Goal: Information Seeking & Learning: Learn about a topic

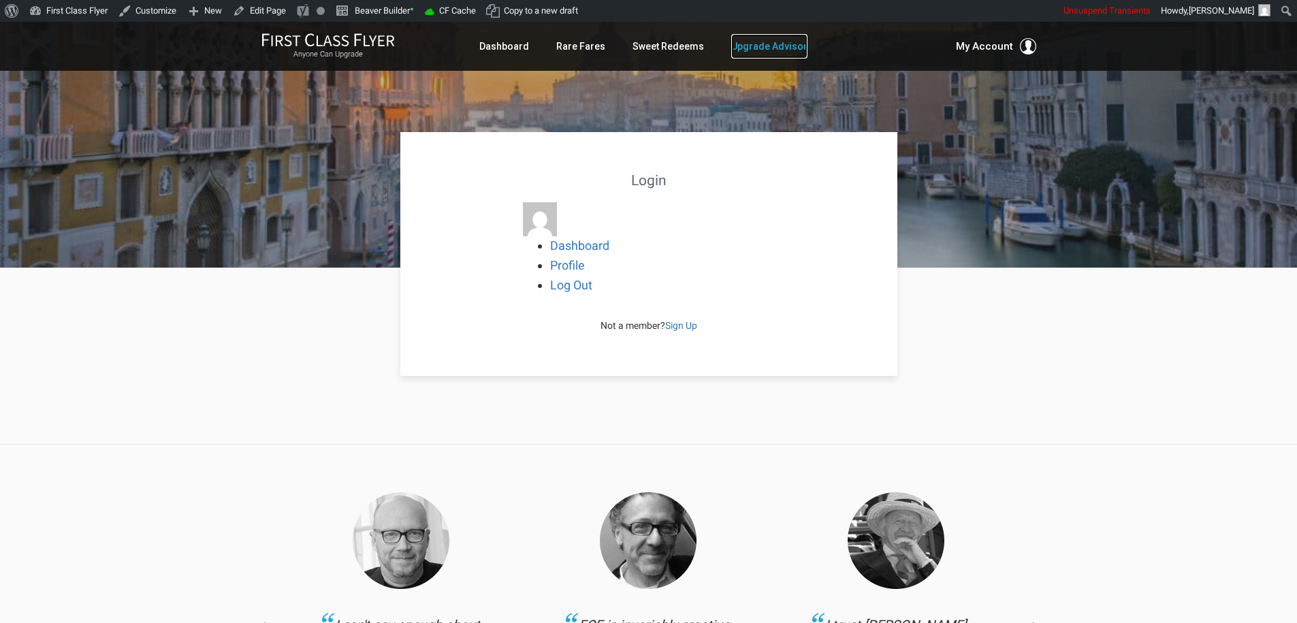
click at [781, 50] on link "Upgrade Advisor" at bounding box center [769, 46] width 76 height 25
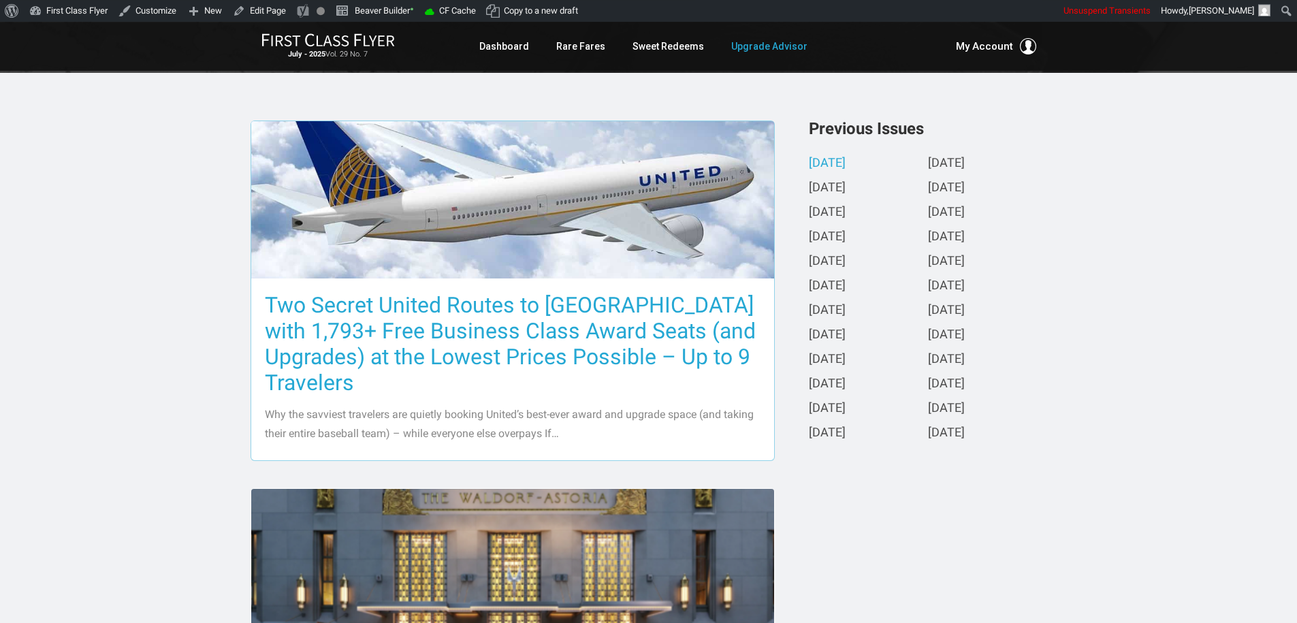
scroll to position [327, 0]
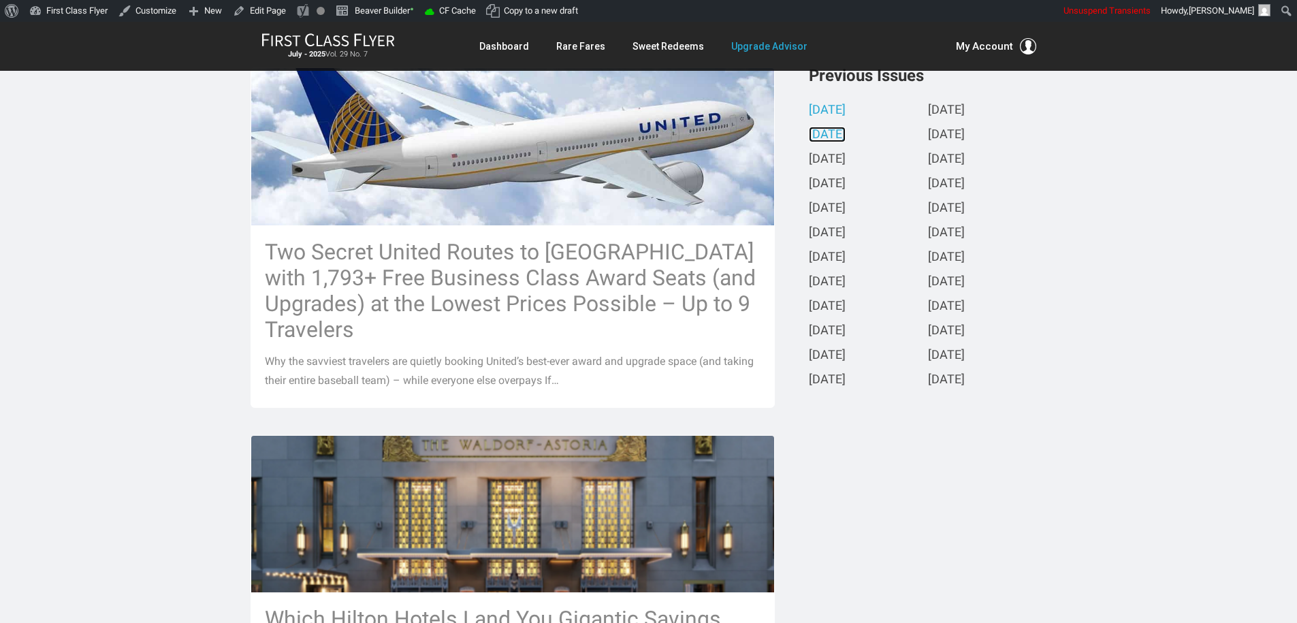
click at [844, 136] on link "June 2025" at bounding box center [827, 135] width 37 height 14
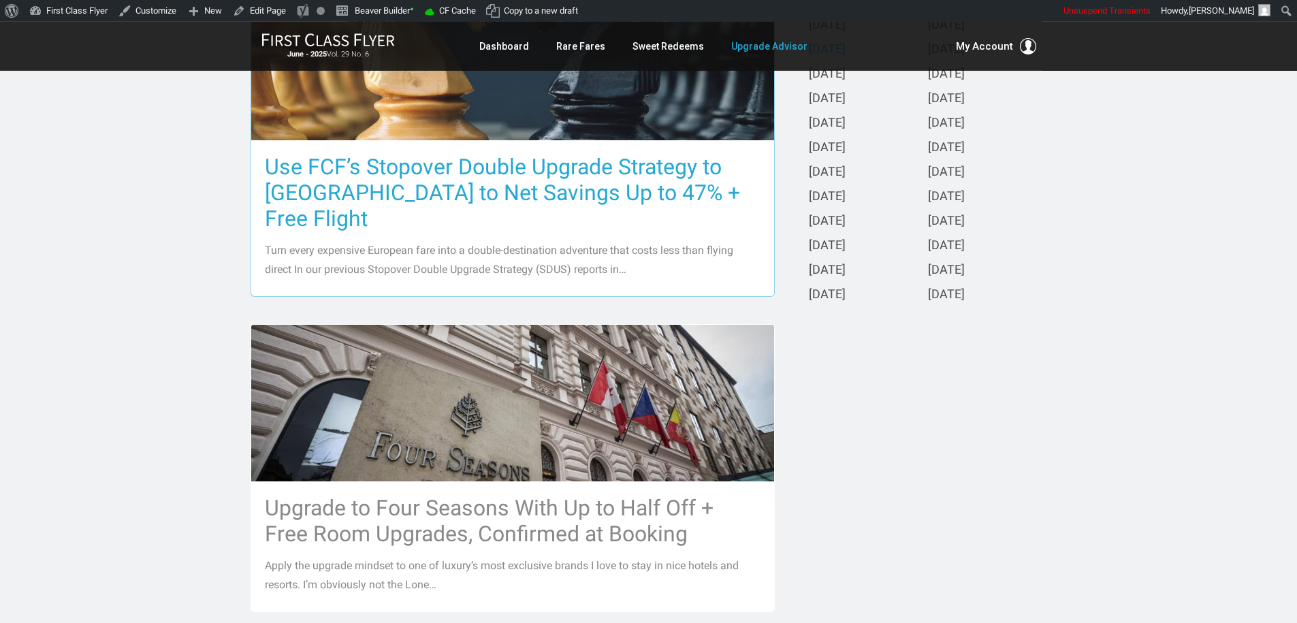
scroll to position [414, 0]
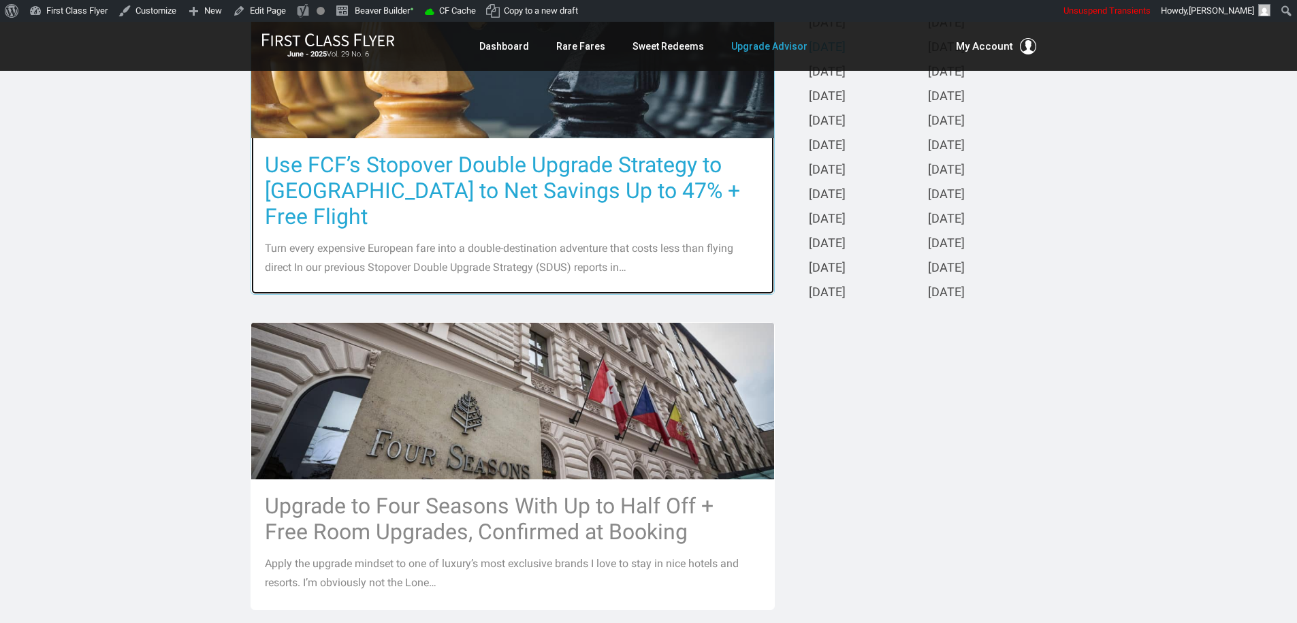
click at [677, 184] on h3 "Use FCF’s Stopover Double Upgrade Strategy to [GEOGRAPHIC_DATA] to Net Savings …" at bounding box center [513, 191] width 496 height 78
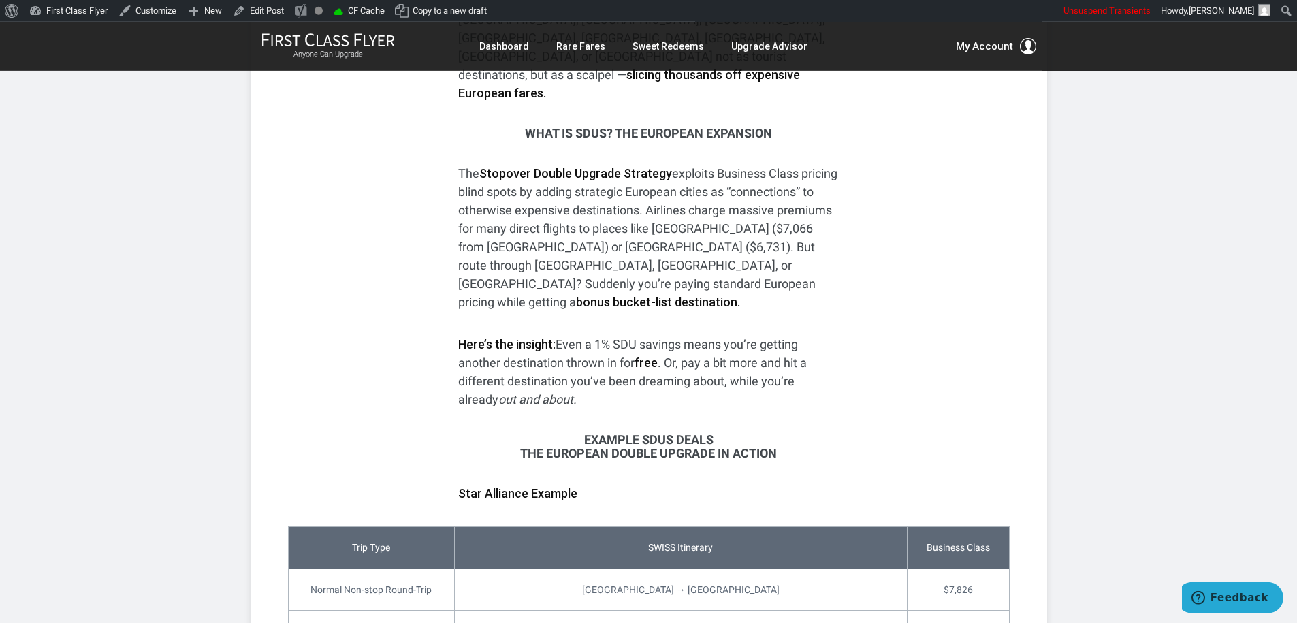
scroll to position [893, 0]
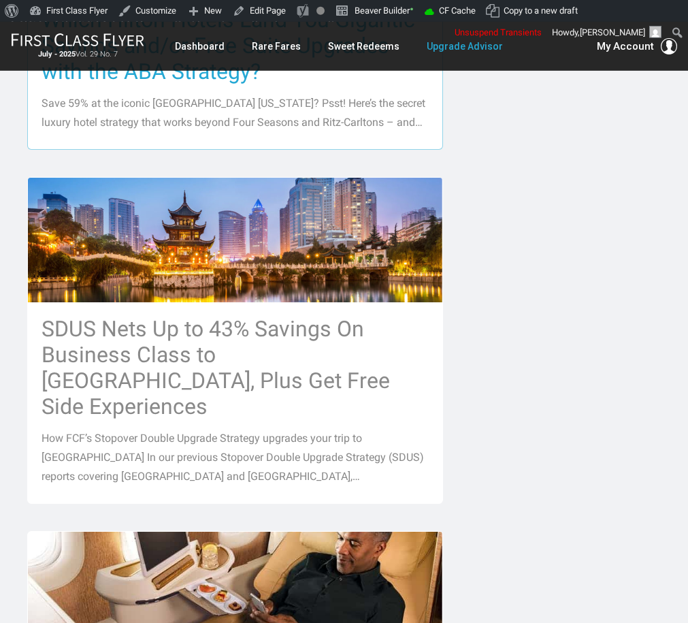
scroll to position [991, 0]
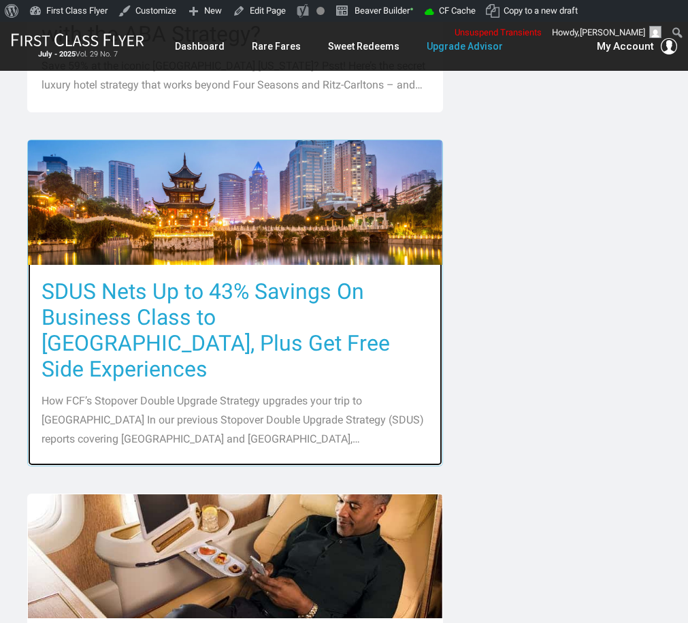
click at [238, 279] on h3 "SDUS Nets Up to 43% Savings On Business Class to Asia, Plus Get Free Side Exper…" at bounding box center [235, 331] width 387 height 104
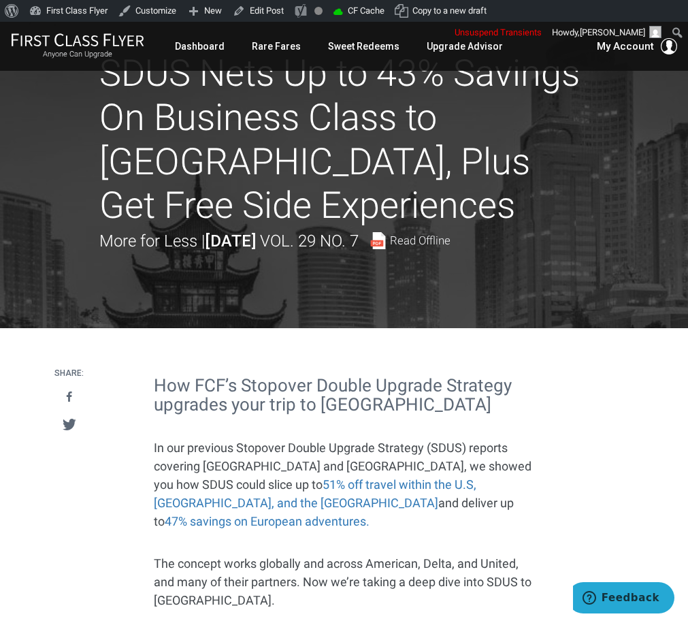
click at [22, 300] on div at bounding box center [344, 153] width 688 height 350
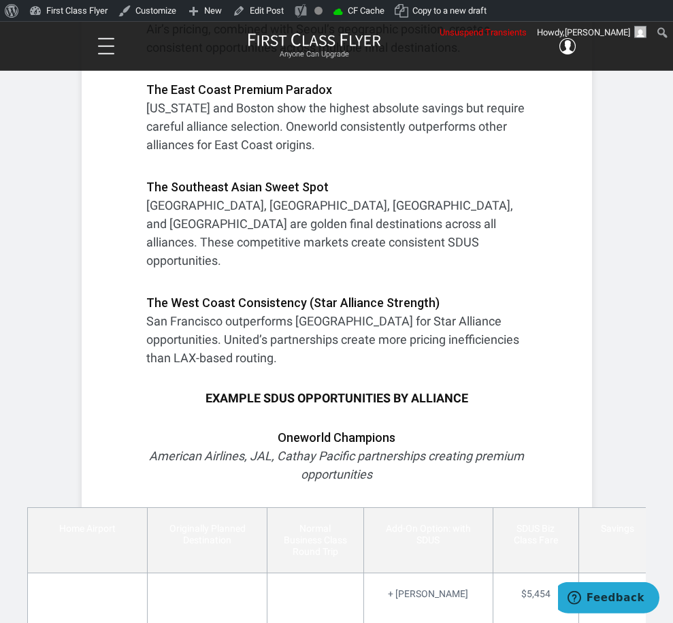
scroll to position [2854, 0]
